Goal: Task Accomplishment & Management: Manage account settings

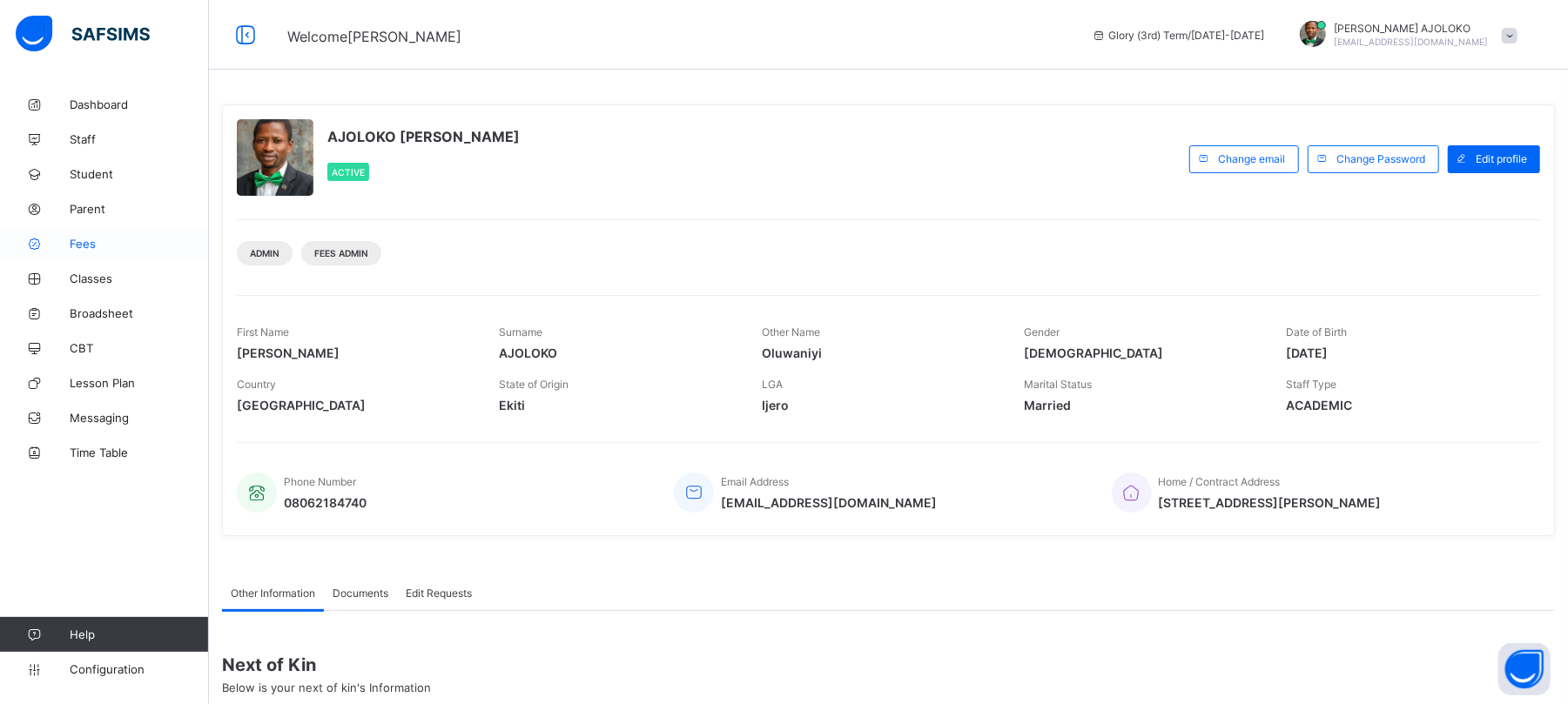
click at [80, 241] on span "Fees" at bounding box center [139, 243] width 139 height 14
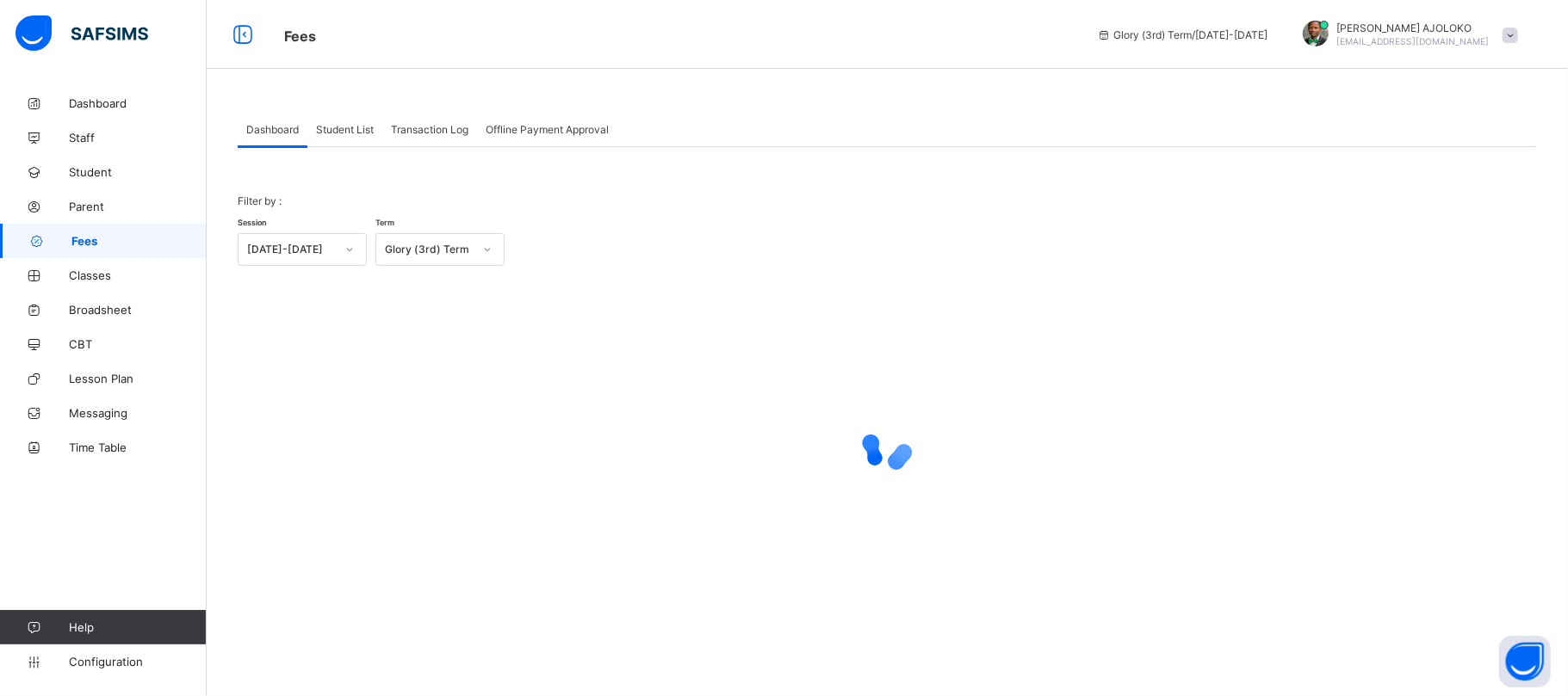
click at [343, 132] on span "Student List" at bounding box center [345, 129] width 58 height 13
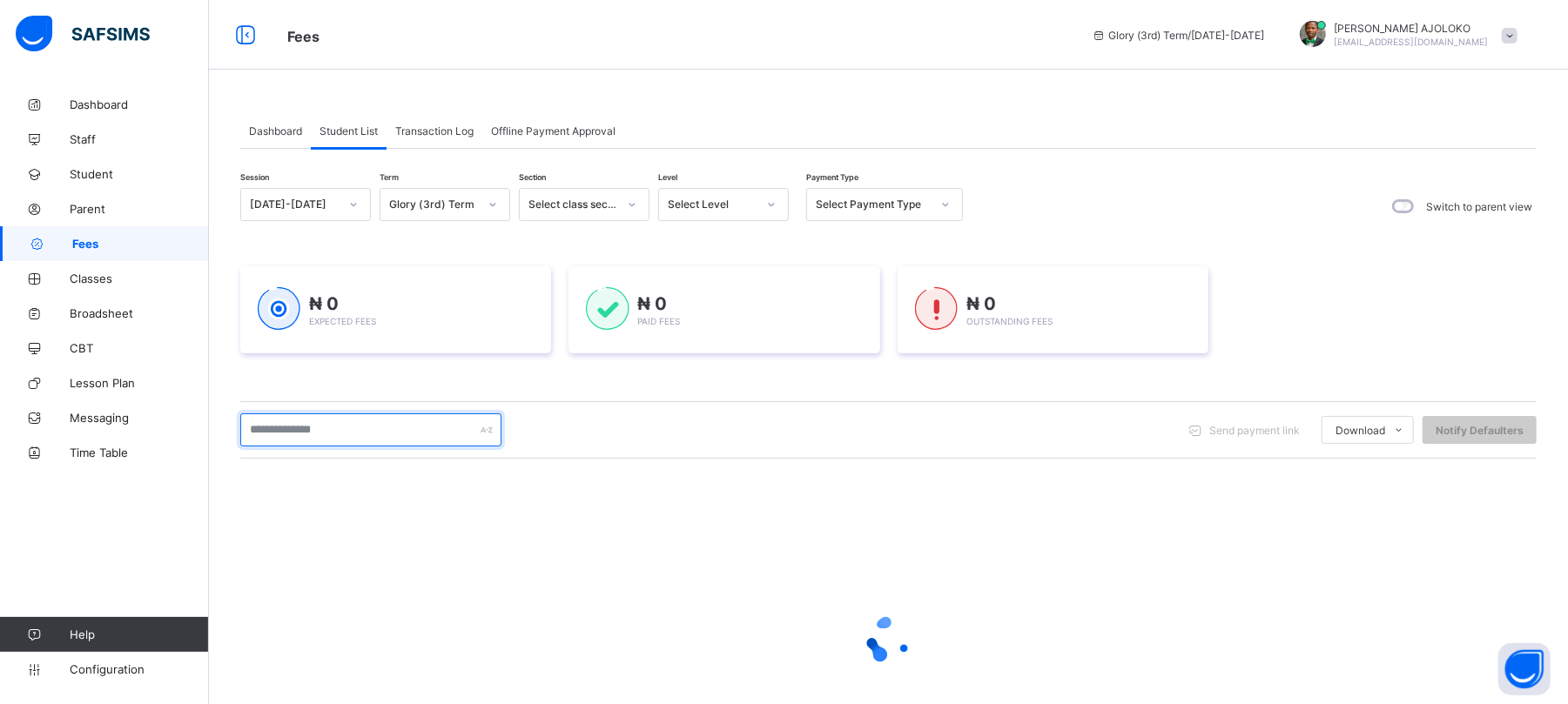
click at [338, 426] on input "text" at bounding box center [370, 431] width 261 height 34
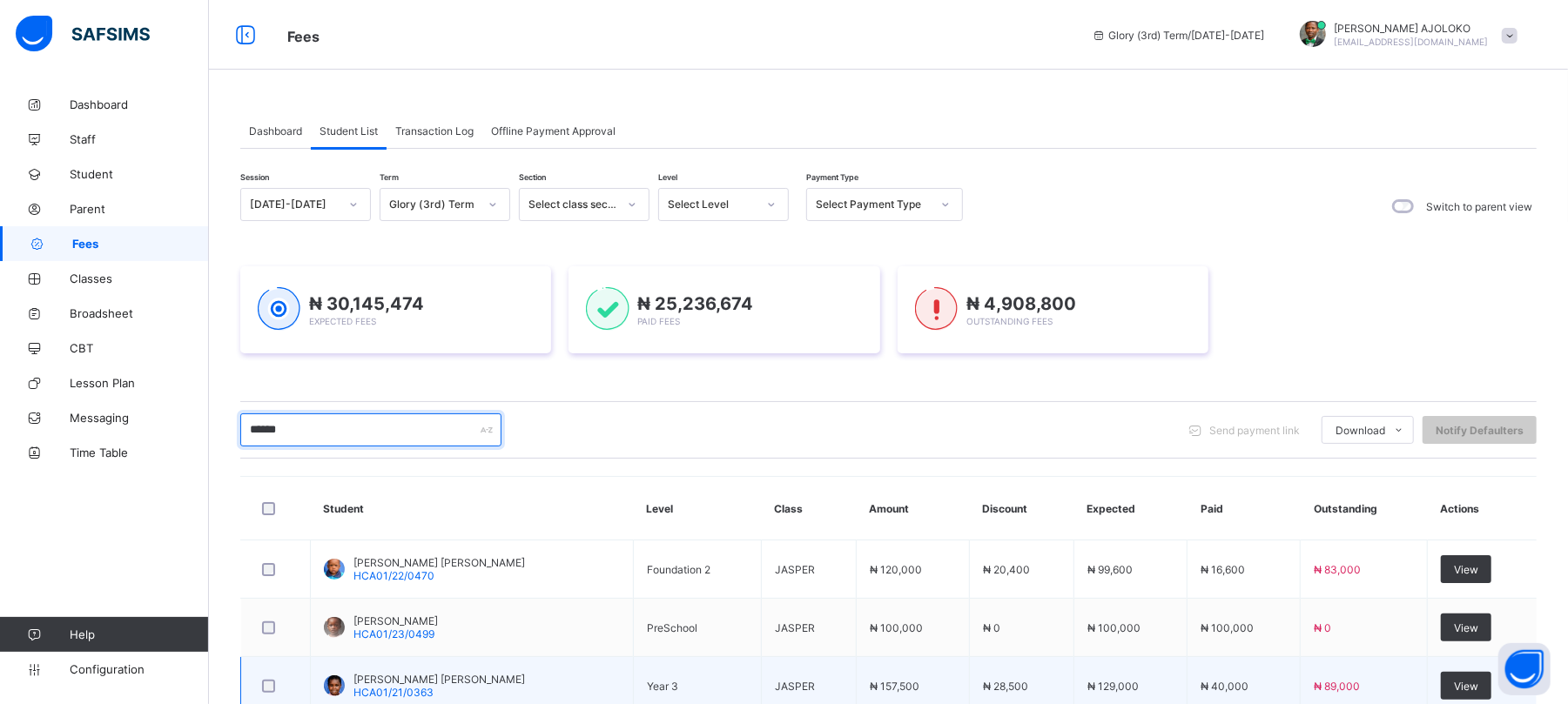
type input "******"
click at [1477, 683] on span "View" at bounding box center [1466, 686] width 25 height 13
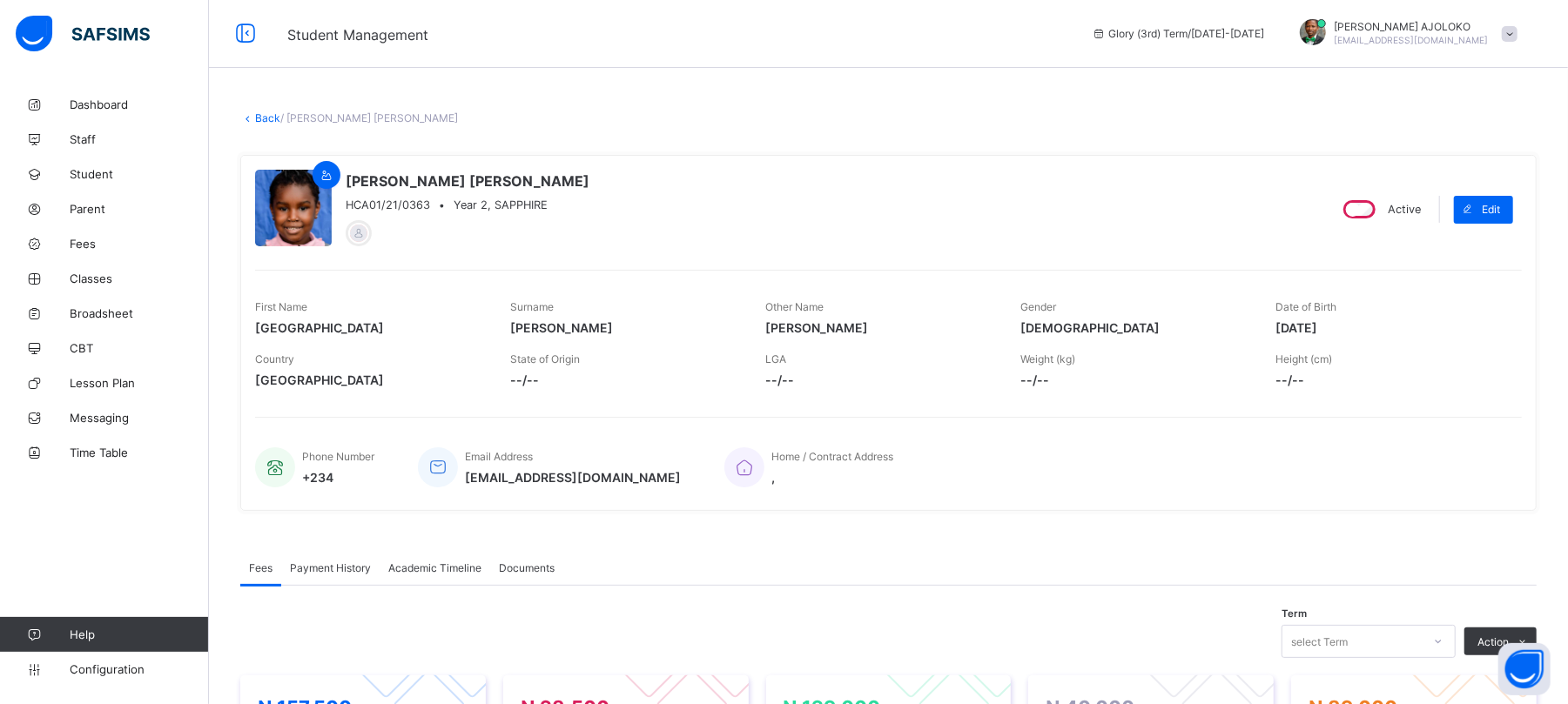
scroll to position [556, 0]
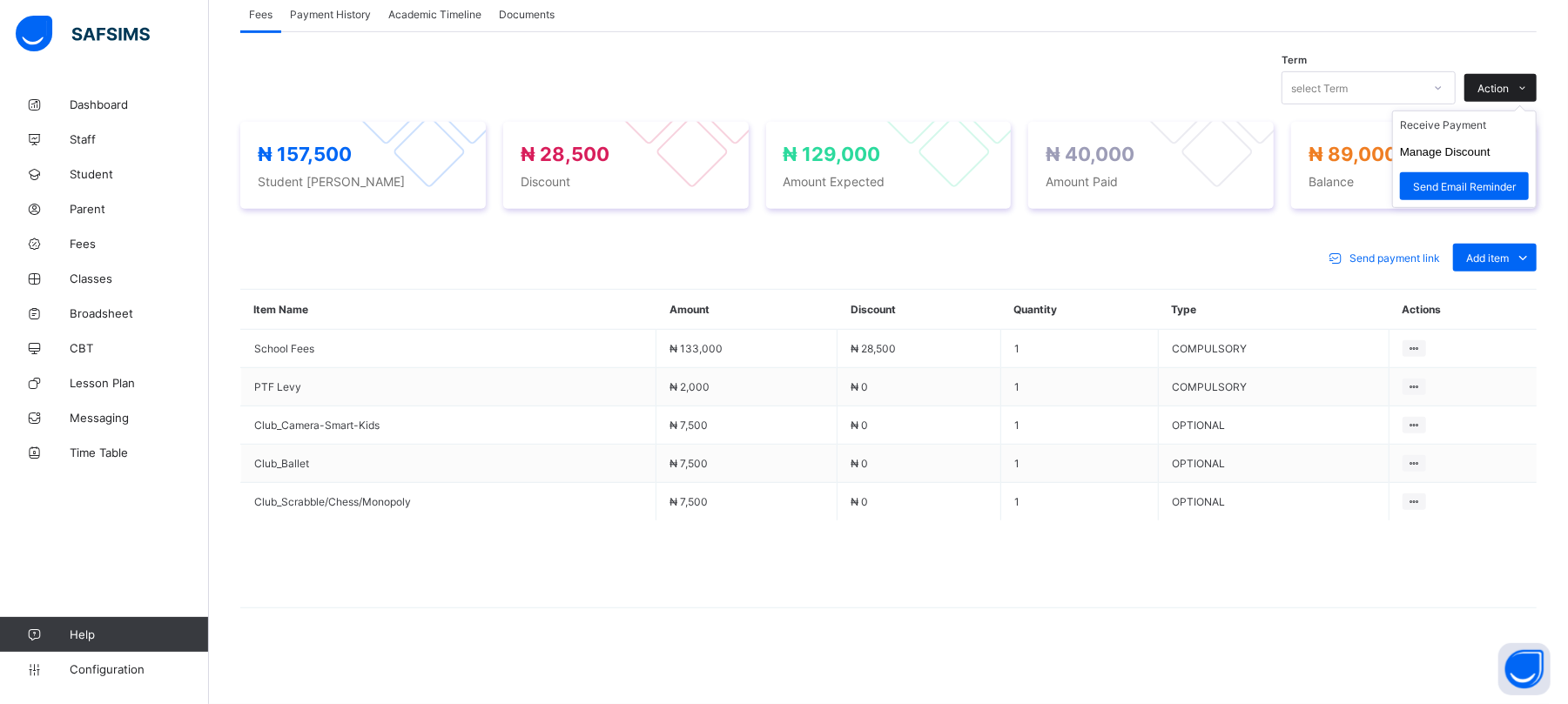
click at [1508, 82] on span "Action" at bounding box center [1493, 88] width 32 height 13
click at [1463, 125] on li "Receive Payment" at bounding box center [1464, 124] width 143 height 27
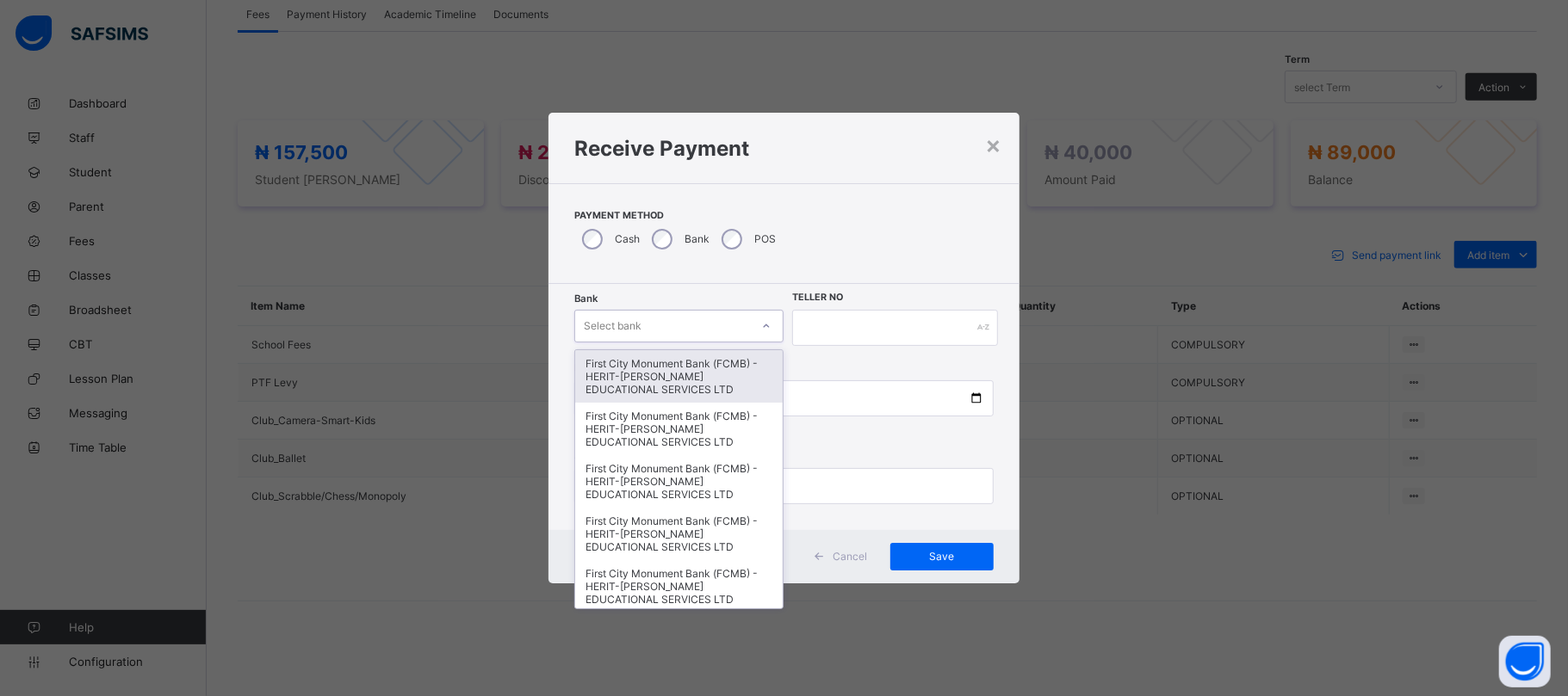
click at [635, 324] on div "Select bank" at bounding box center [613, 326] width 58 height 33
click at [645, 380] on div "First City Monument Bank (FCMB) - HERIT-CHRIS EDUCATIONAL SERVICES LTD" at bounding box center [679, 377] width 208 height 52
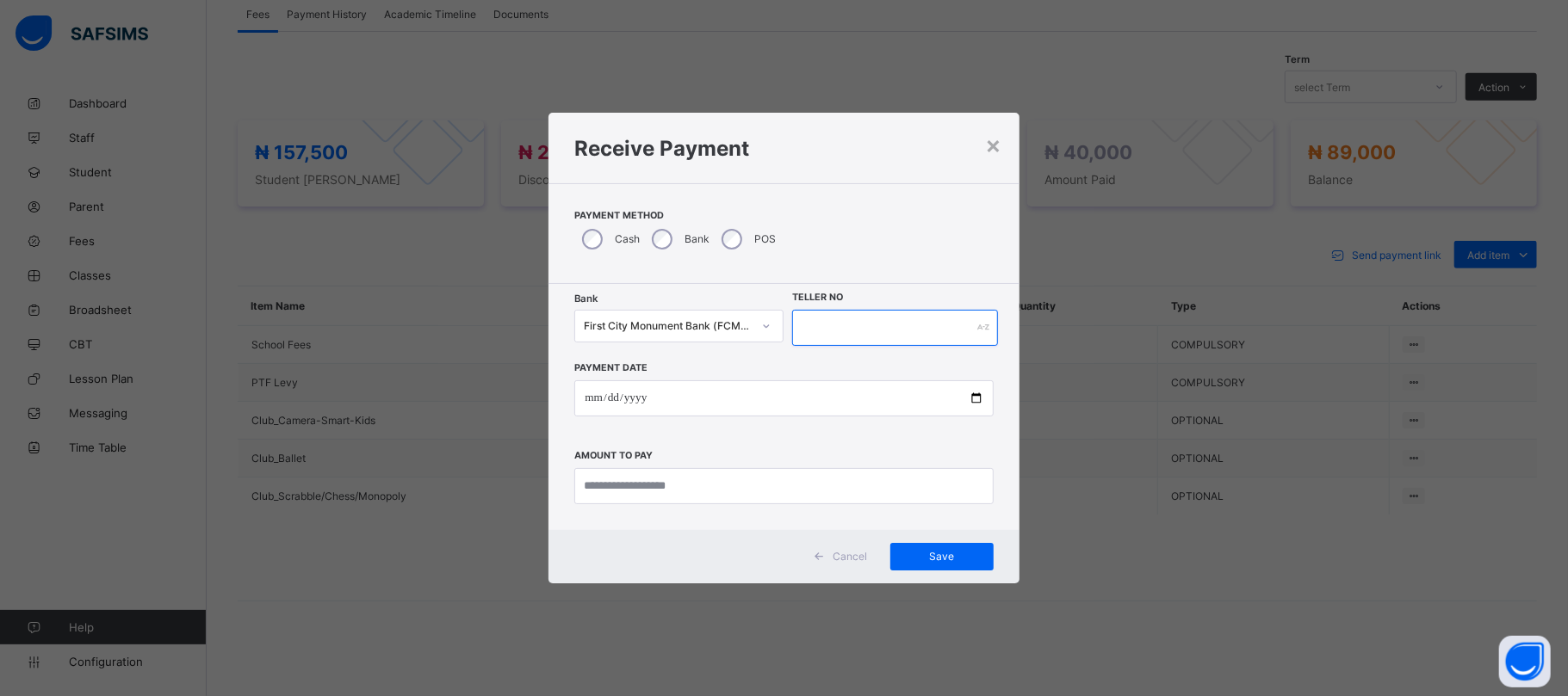
click at [817, 325] on input "text" at bounding box center [894, 327] width 205 height 36
type input "*"
type input "******"
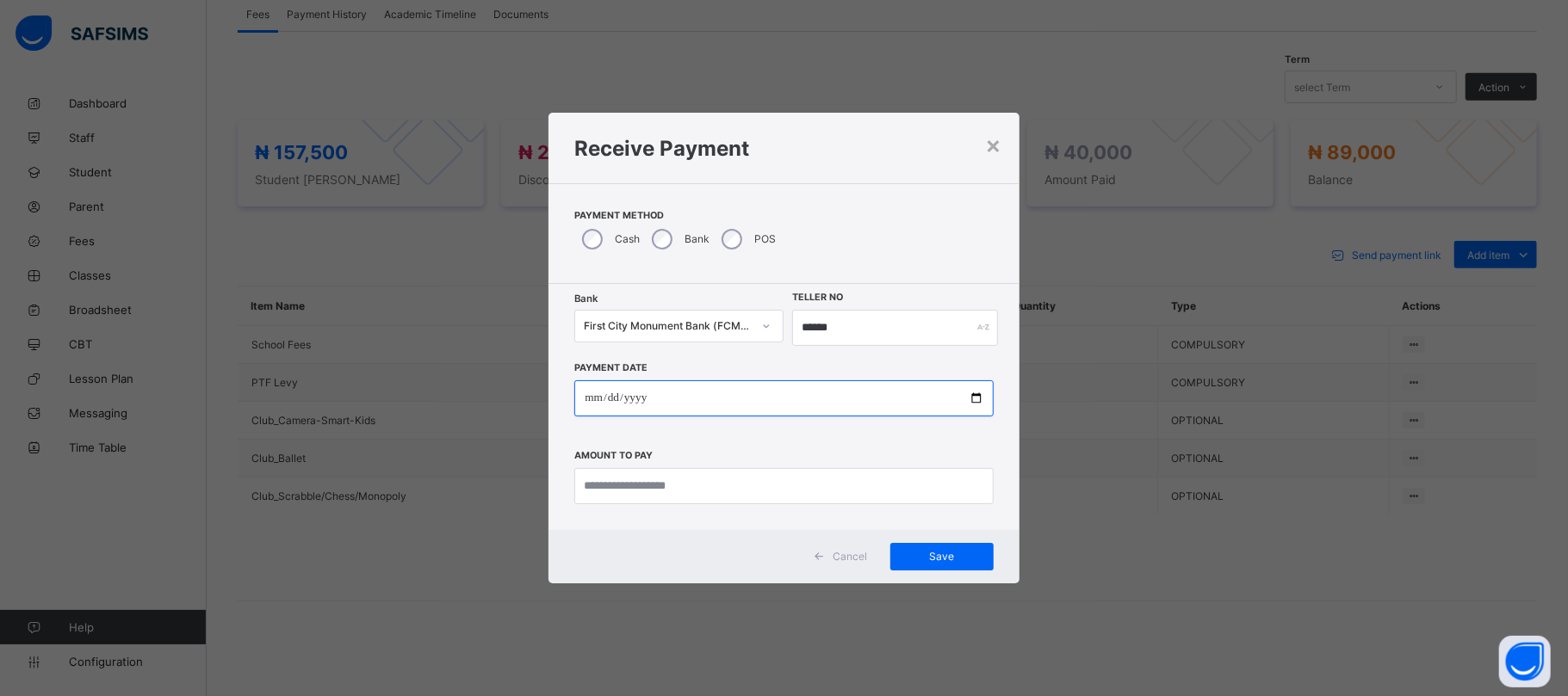
click at [976, 398] on input "date" at bounding box center [784, 398] width 419 height 36
type input "**********"
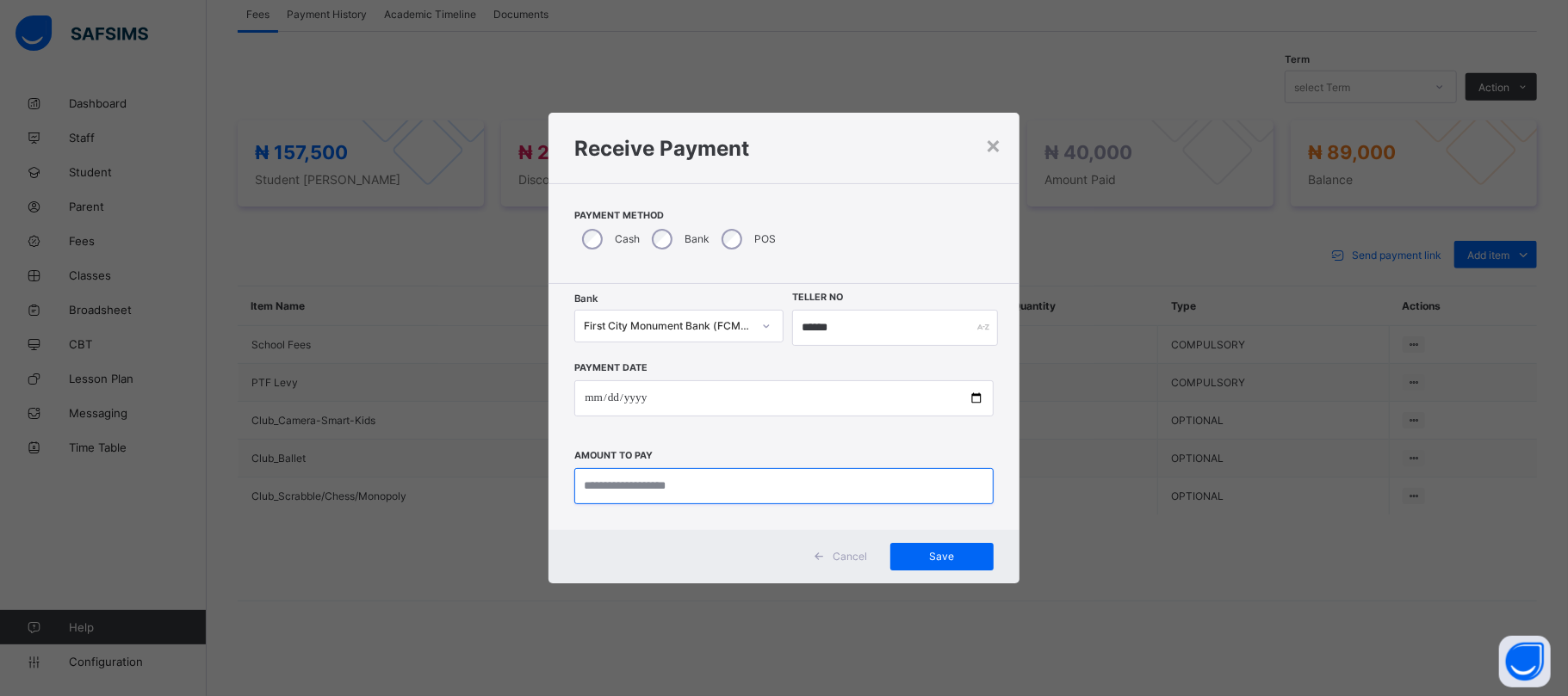
click at [667, 488] on input "currency" at bounding box center [784, 486] width 419 height 36
type input "********"
click at [935, 558] on span "Save" at bounding box center [941, 556] width 78 height 13
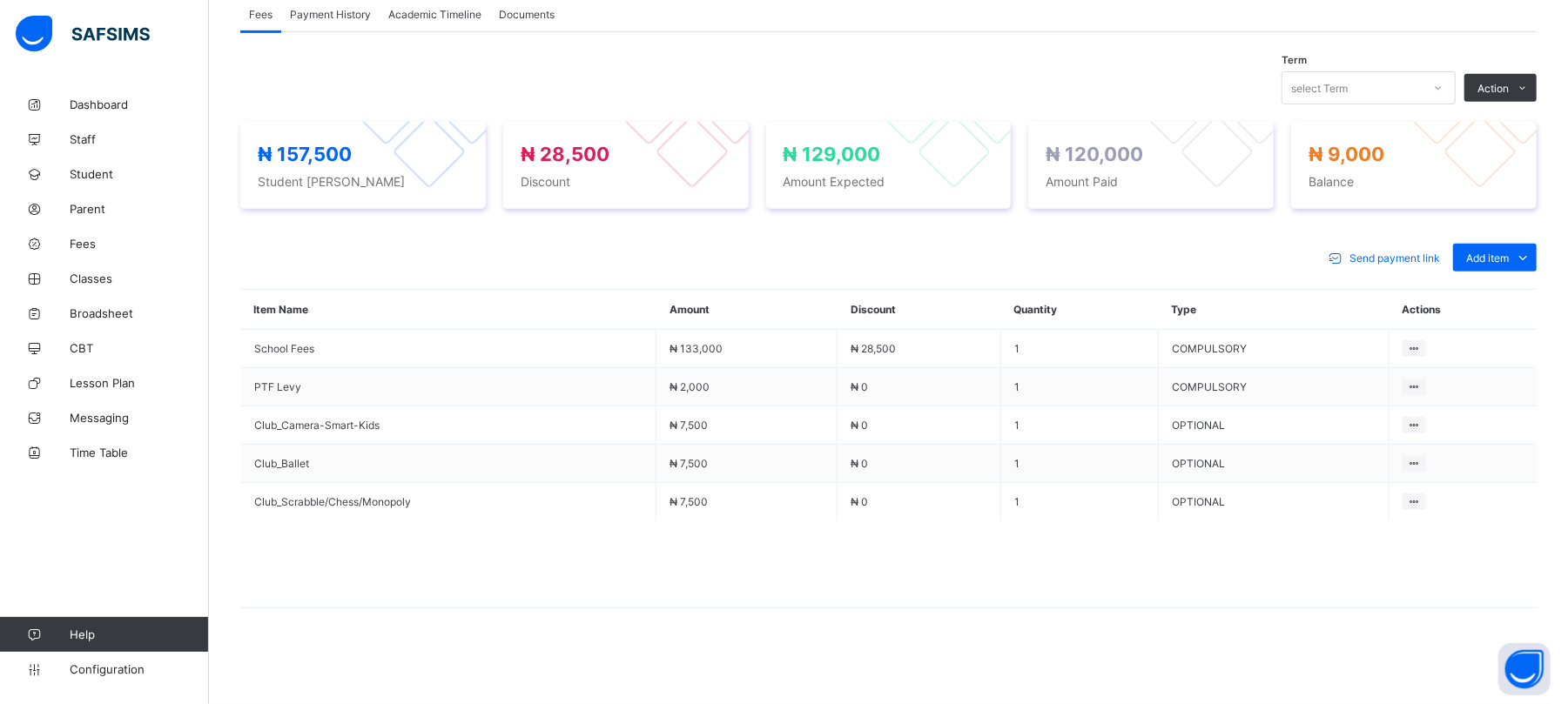
scroll to position [0, 0]
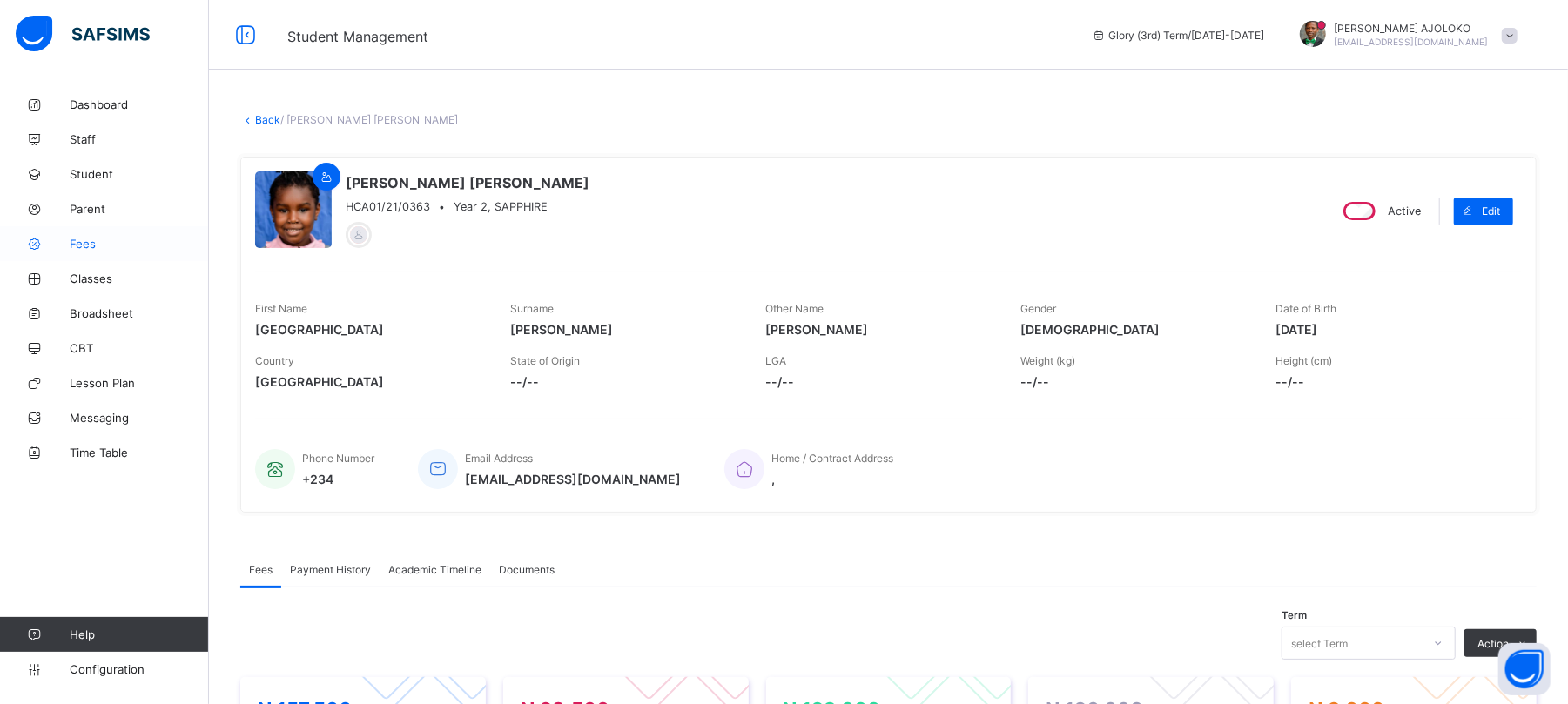
click at [78, 237] on span "Fees" at bounding box center [139, 243] width 139 height 14
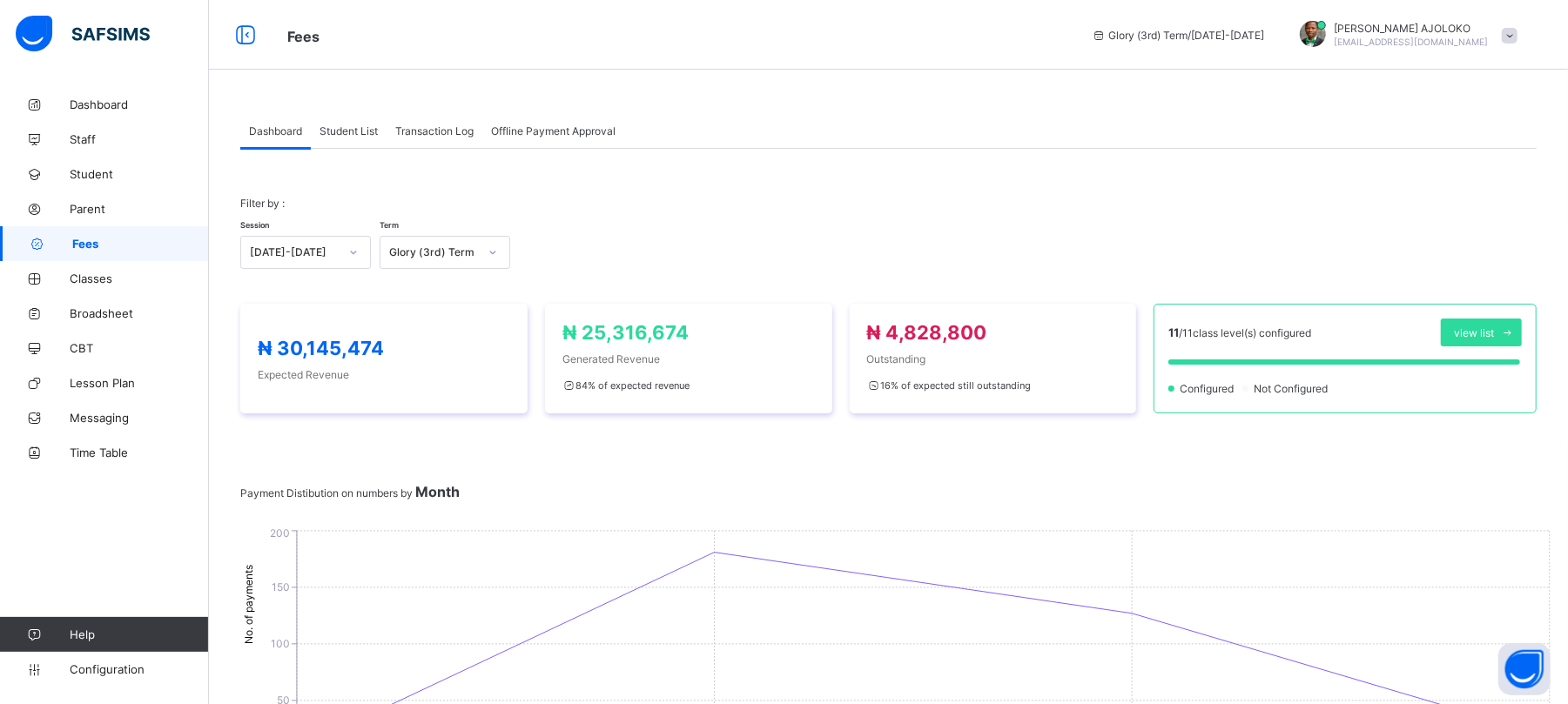
click at [81, 236] on link "Fees" at bounding box center [104, 243] width 209 height 34
click at [348, 133] on span "Student List" at bounding box center [348, 131] width 58 height 13
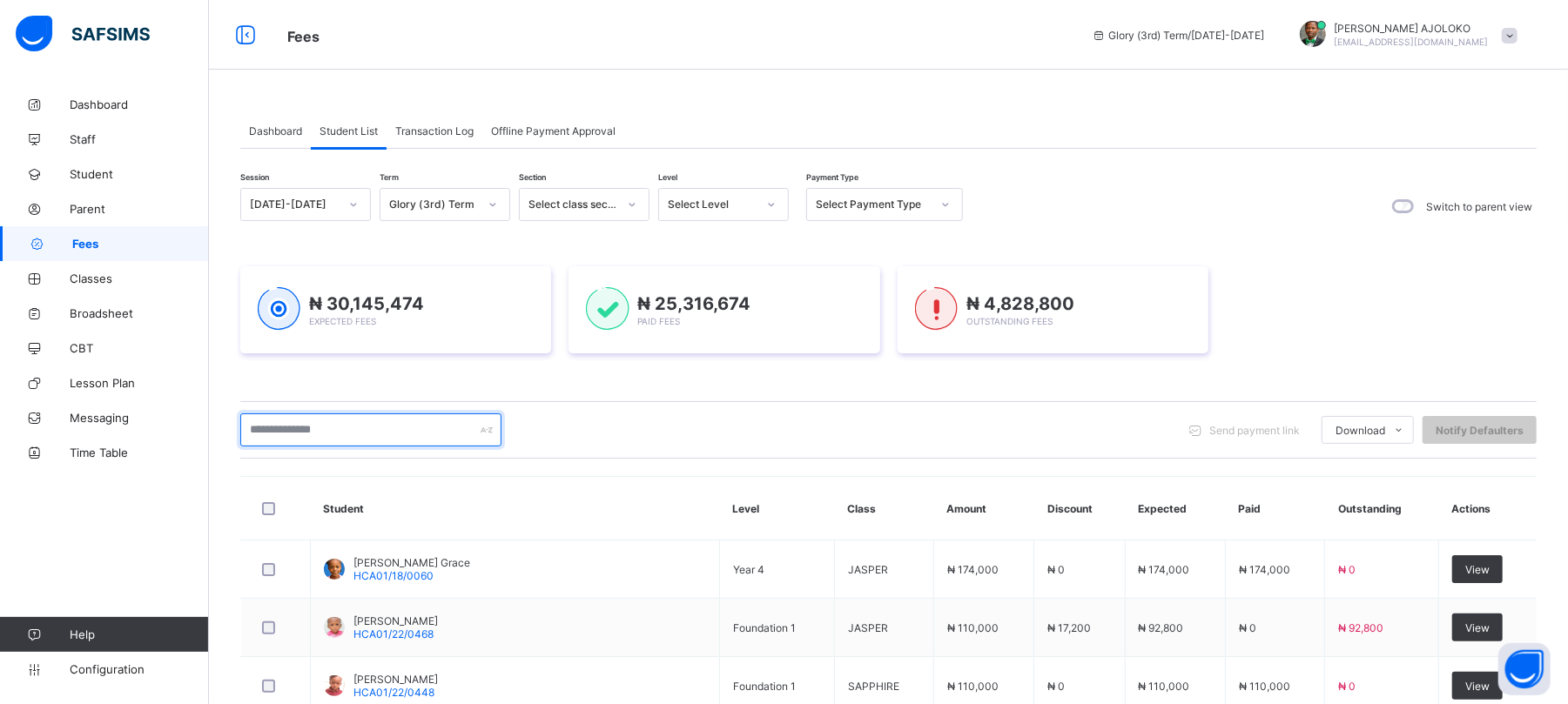
click at [353, 429] on input "text" at bounding box center [370, 431] width 261 height 34
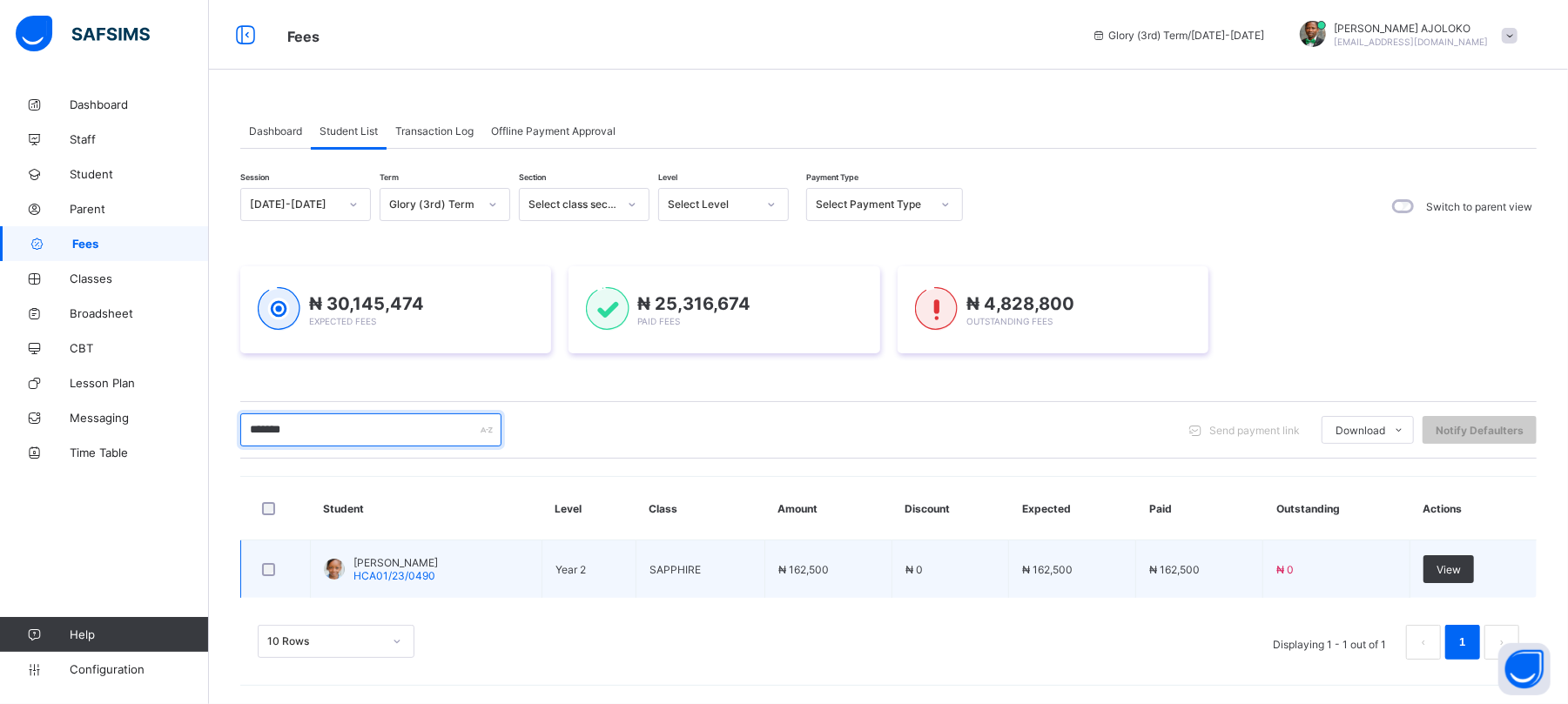
type input "*******"
click at [398, 567] on span "ISIJOLA MICHELLE OLUWATOFUNMI" at bounding box center [396, 563] width 85 height 13
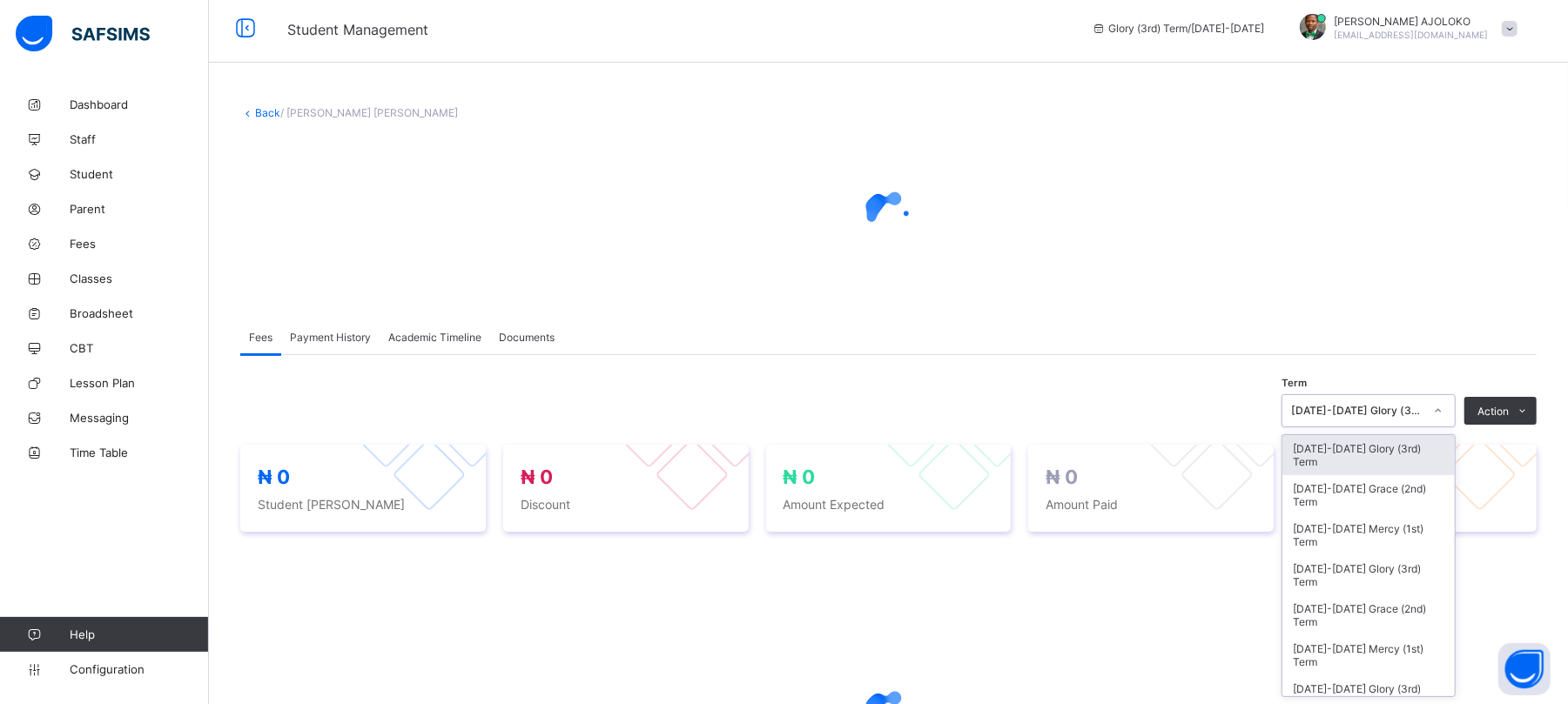
click at [1412, 416] on div "2024-2025 Glory (3rd) Term" at bounding box center [1357, 411] width 132 height 13
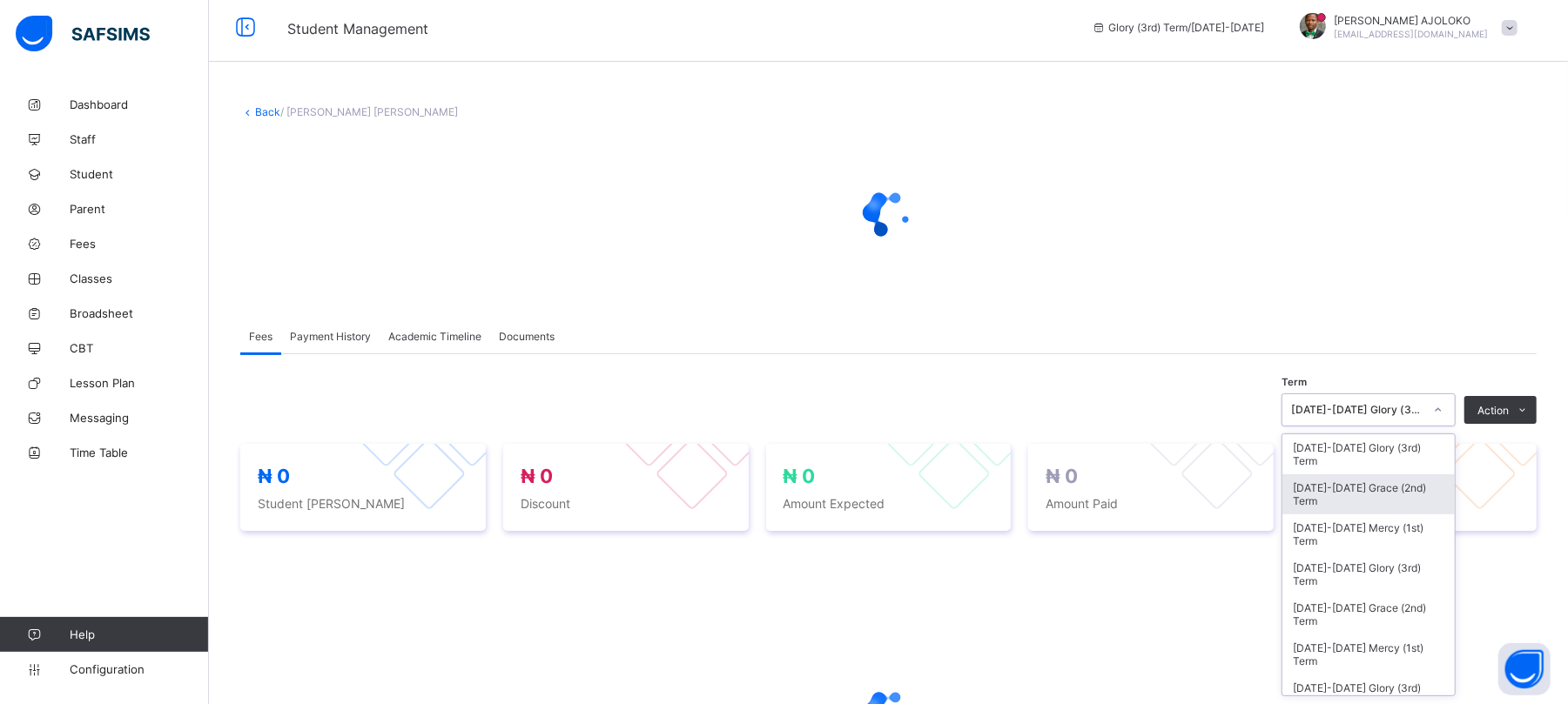
click at [1390, 488] on div "2024-2025 Grace (2nd) Term" at bounding box center [1368, 494] width 172 height 40
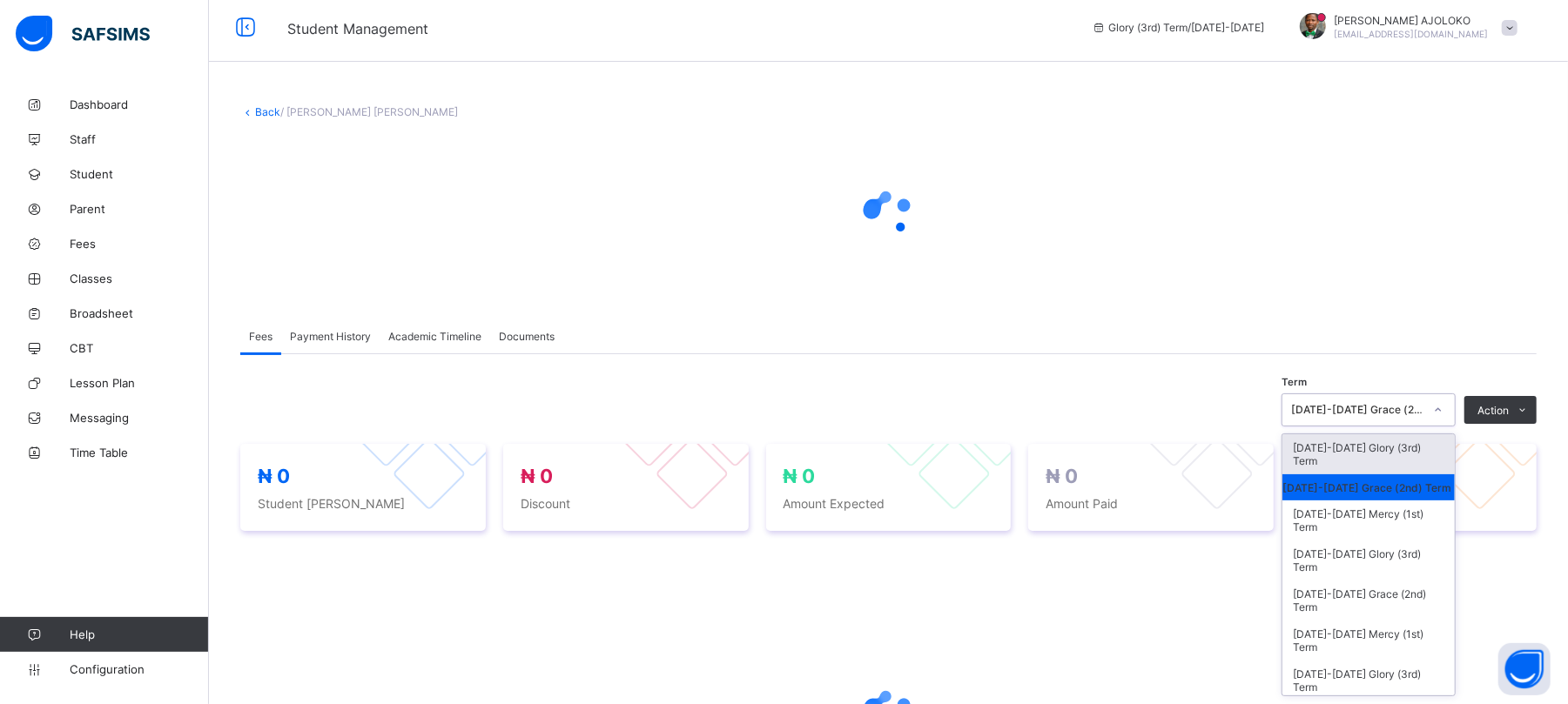
click at [1405, 408] on div "2024-2025 Grace (2nd) Term" at bounding box center [1357, 410] width 132 height 13
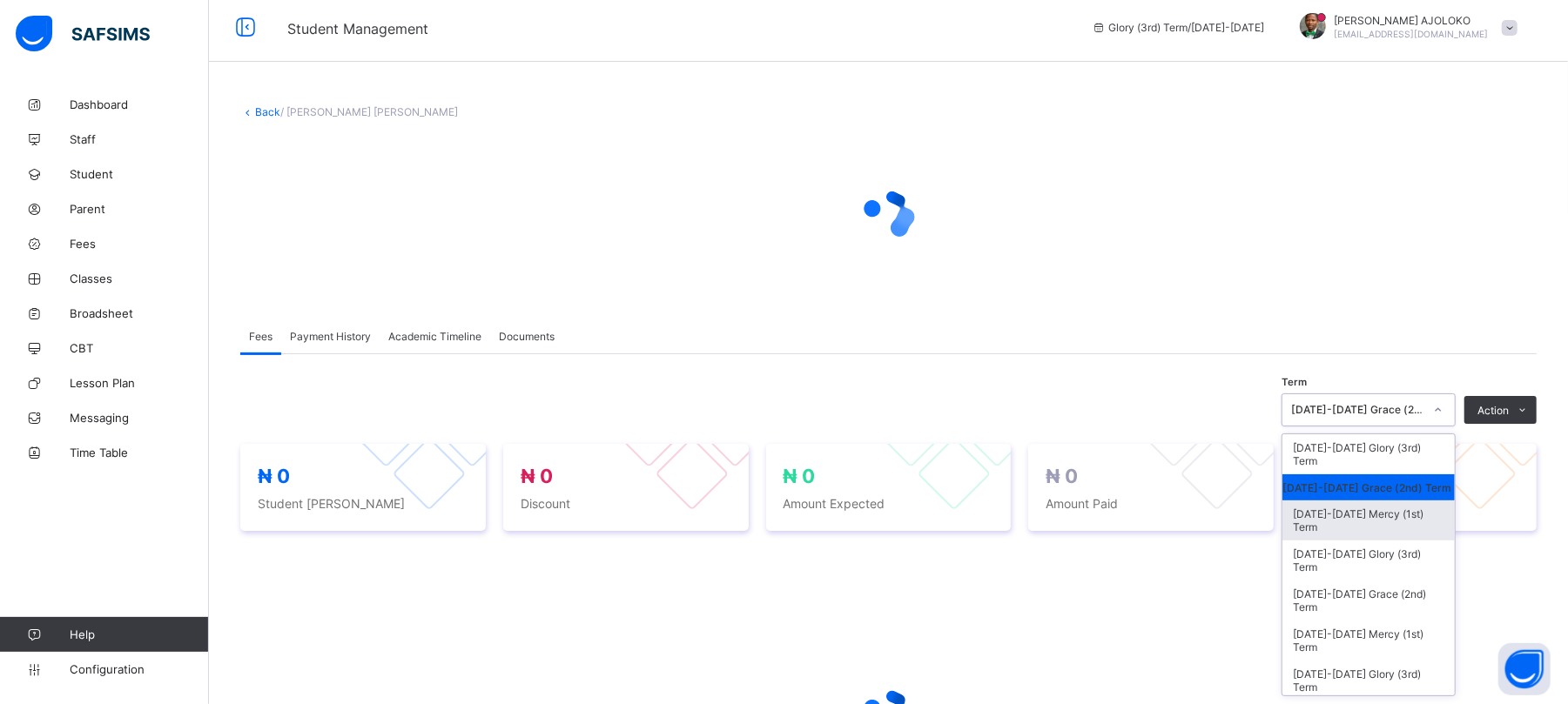
click at [1384, 531] on div "2024-2025 Mercy (1st) Term" at bounding box center [1368, 521] width 172 height 40
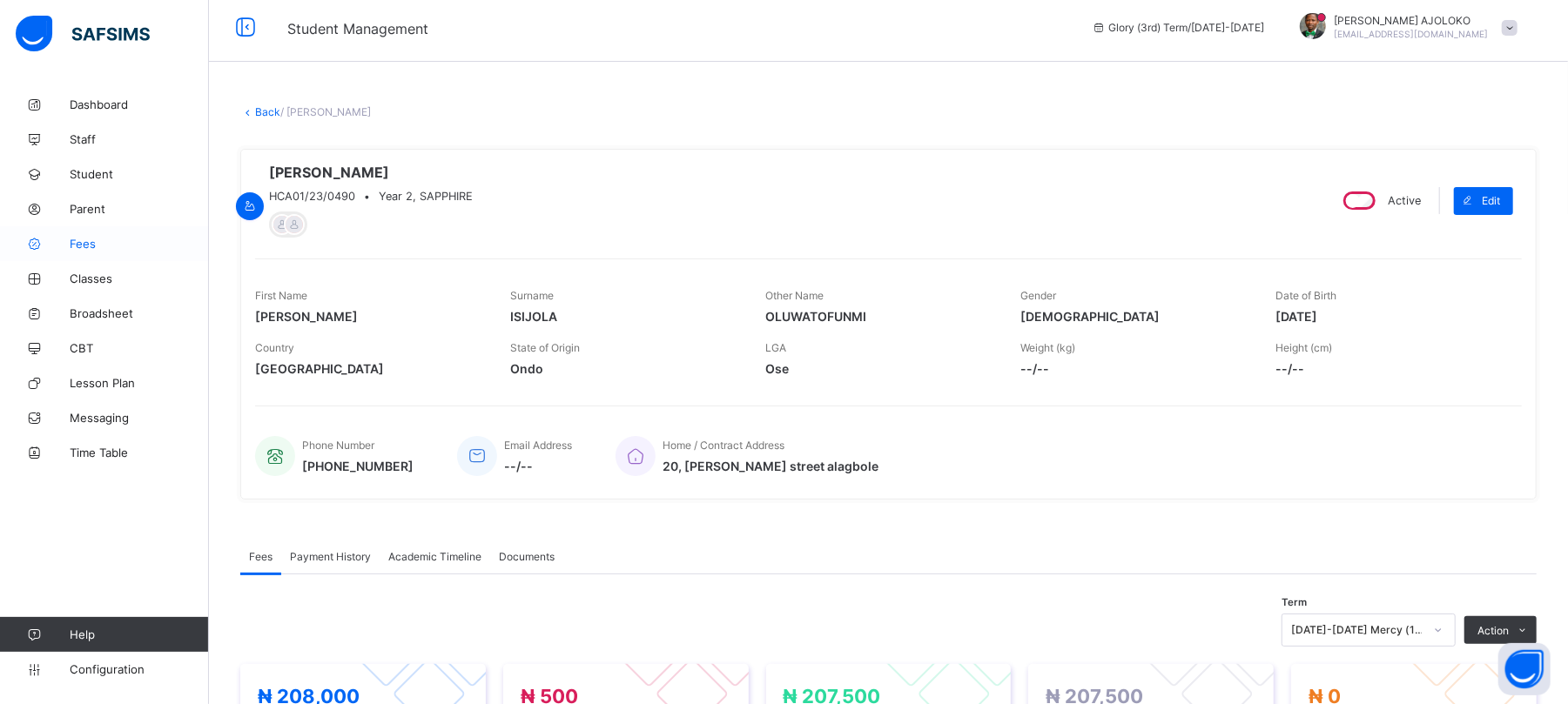
click at [74, 242] on span "Fees" at bounding box center [139, 243] width 139 height 14
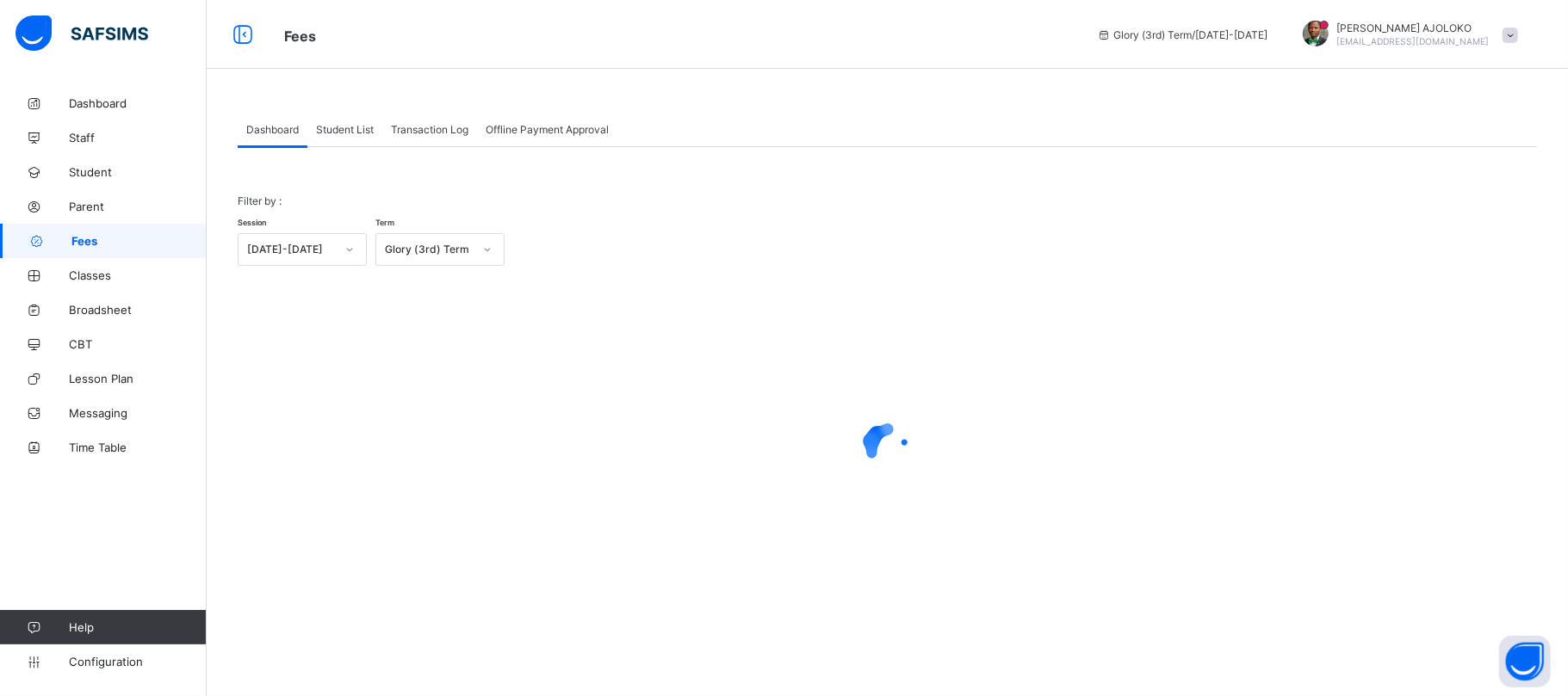
click at [341, 127] on span "Student List" at bounding box center [345, 129] width 58 height 13
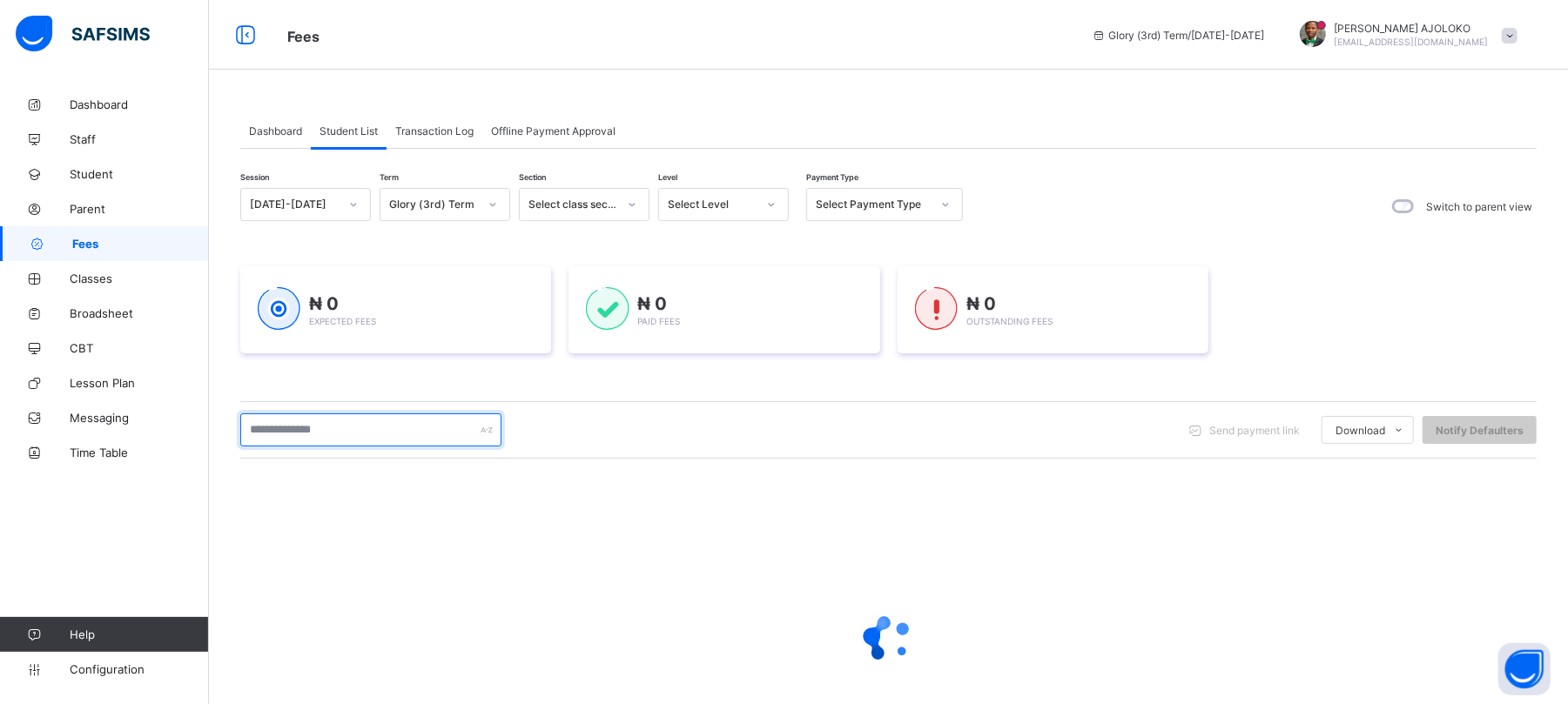
click at [327, 432] on input "text" at bounding box center [370, 431] width 261 height 34
type input "**********"
